Goal: Task Accomplishment & Management: Use online tool/utility

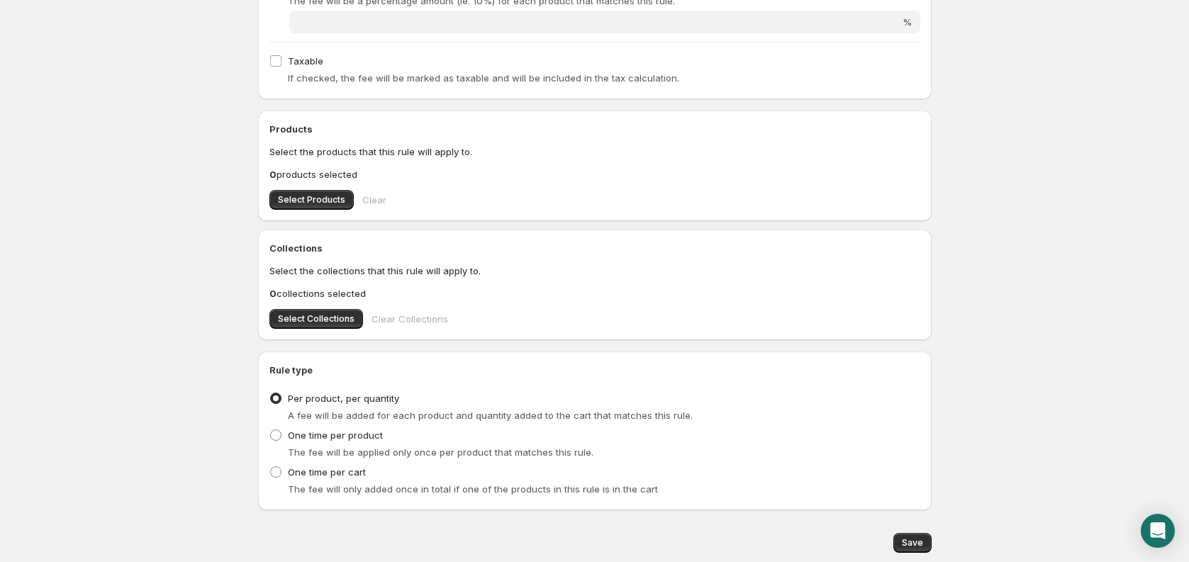
scroll to position [388, 0]
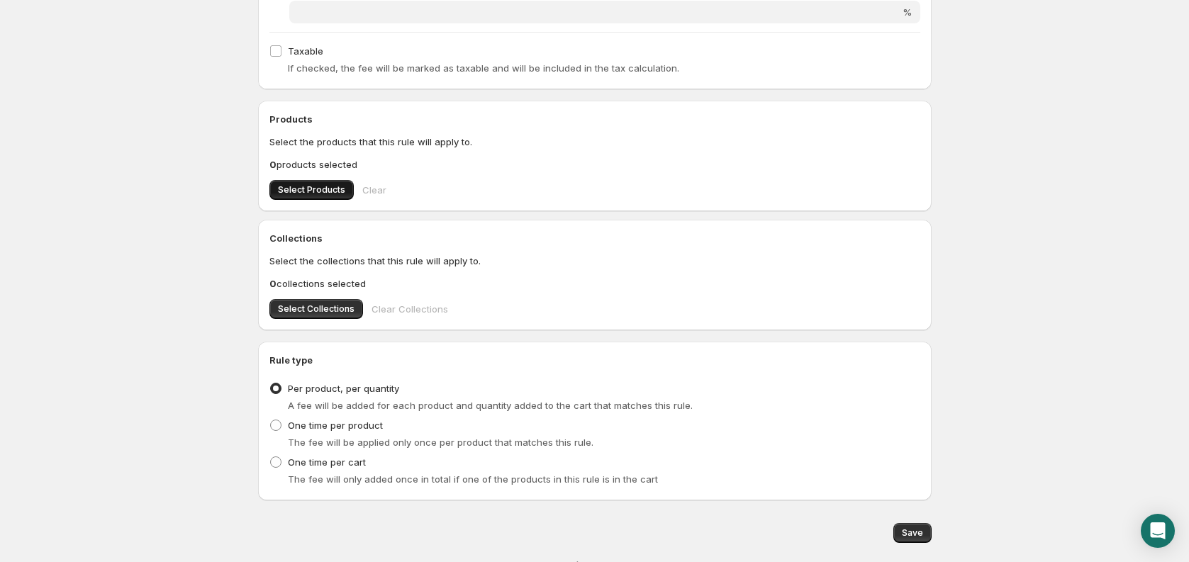
click at [323, 192] on span "Select Products" at bounding box center [311, 189] width 67 height 11
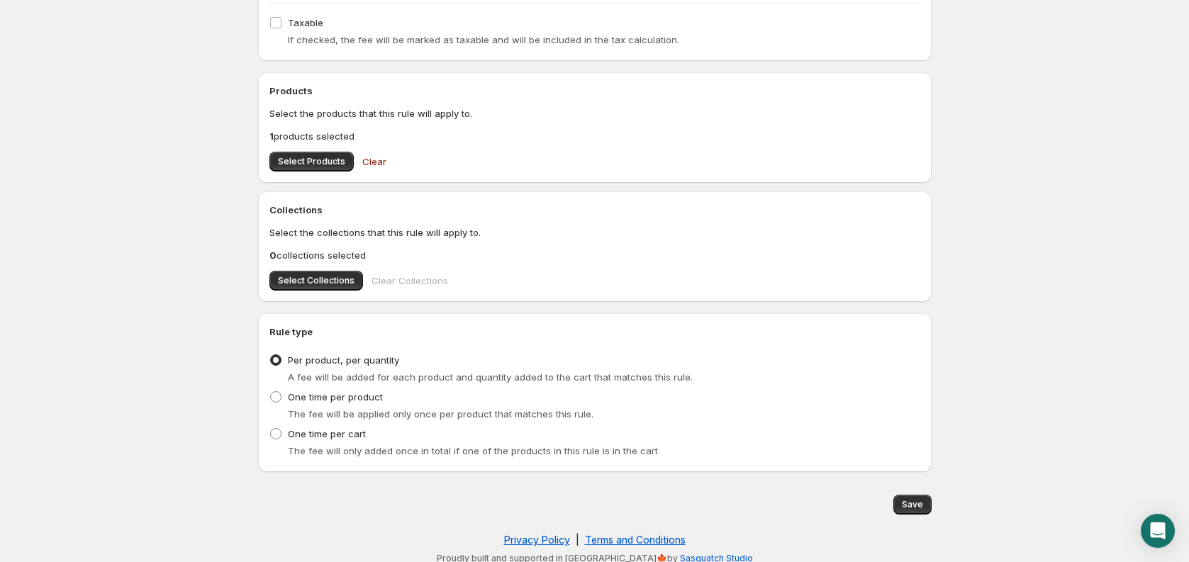
scroll to position [426, 0]
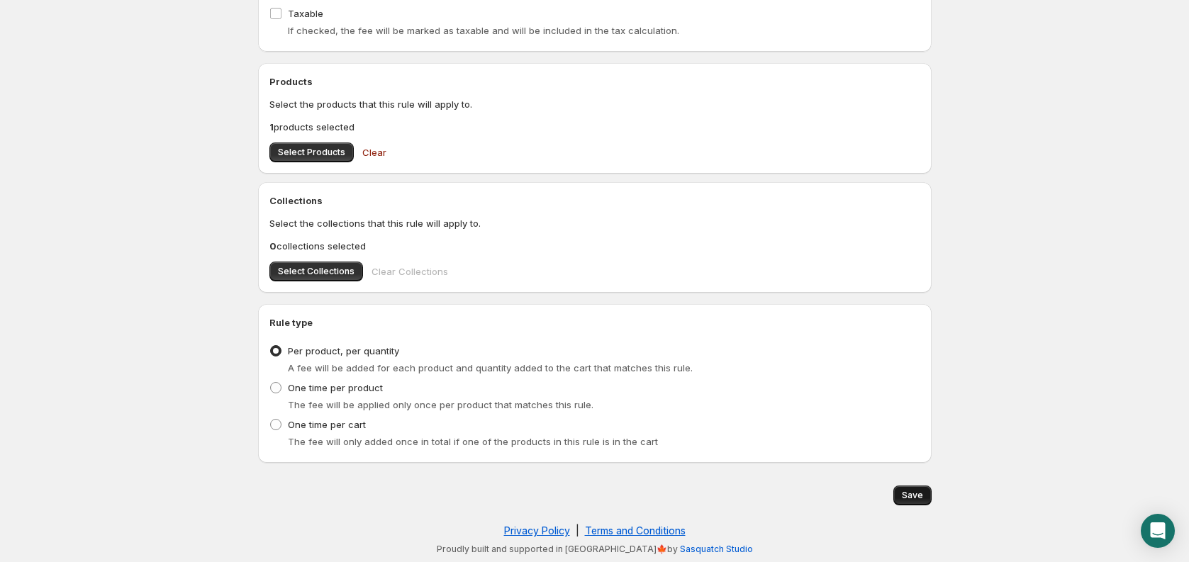
click at [914, 499] on span "Save" at bounding box center [912, 495] width 21 height 11
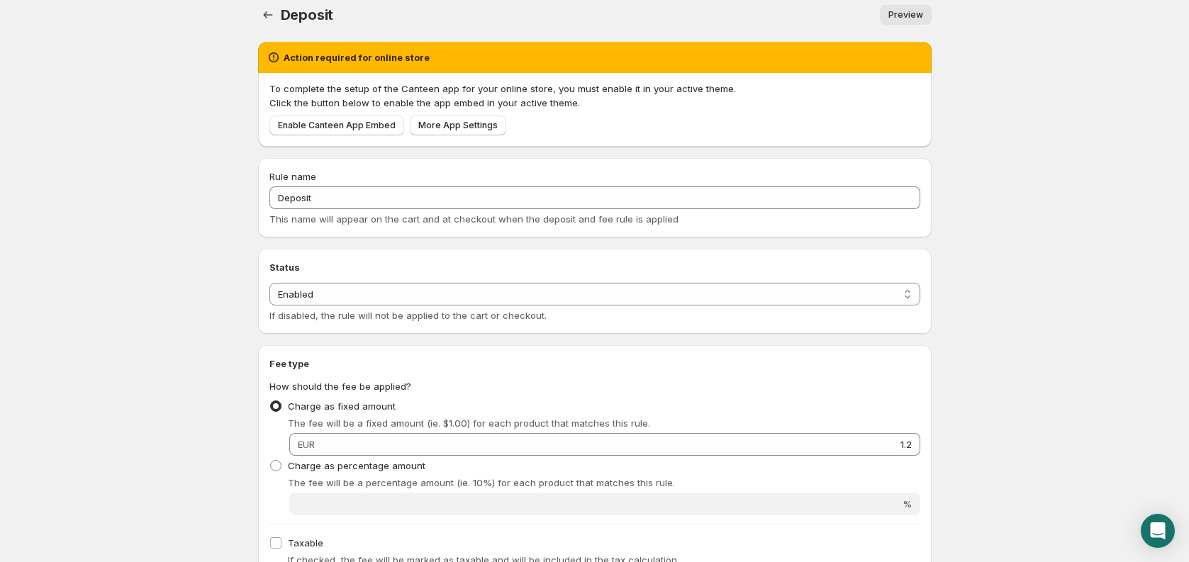
scroll to position [13, 0]
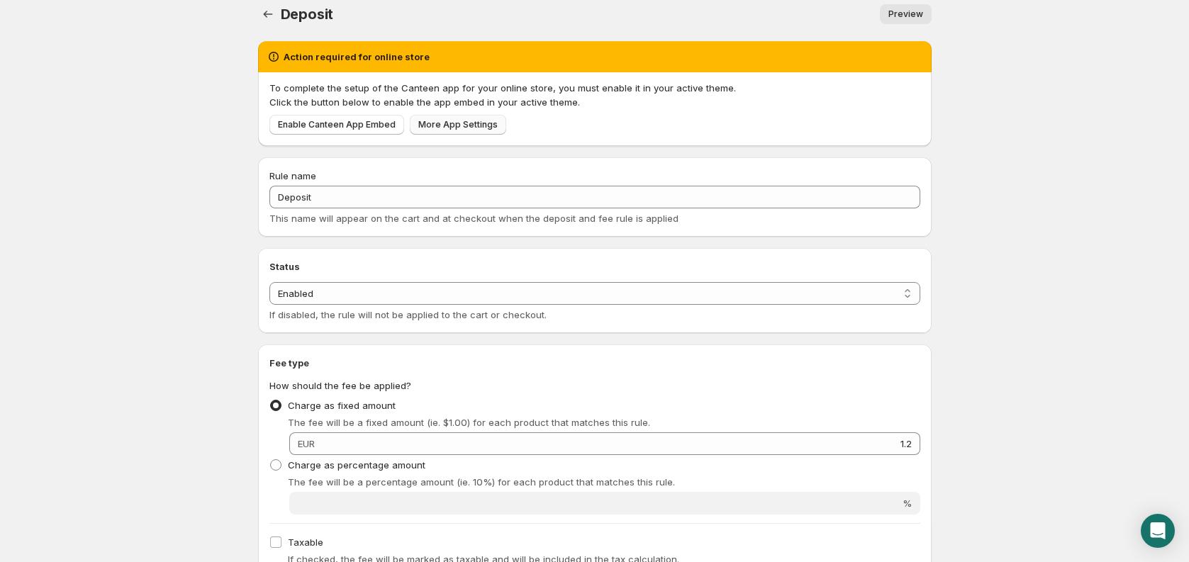
click at [478, 116] on link "More App Settings" at bounding box center [458, 125] width 96 height 20
click at [360, 125] on span "Enable Canteen App Embed" at bounding box center [337, 124] width 118 height 11
click at [365, 131] on link "Enable Canteen App Embed" at bounding box center [337, 125] width 135 height 20
click at [265, 9] on icon "Settings" at bounding box center [268, 14] width 14 height 14
